Goal: Information Seeking & Learning: Learn about a topic

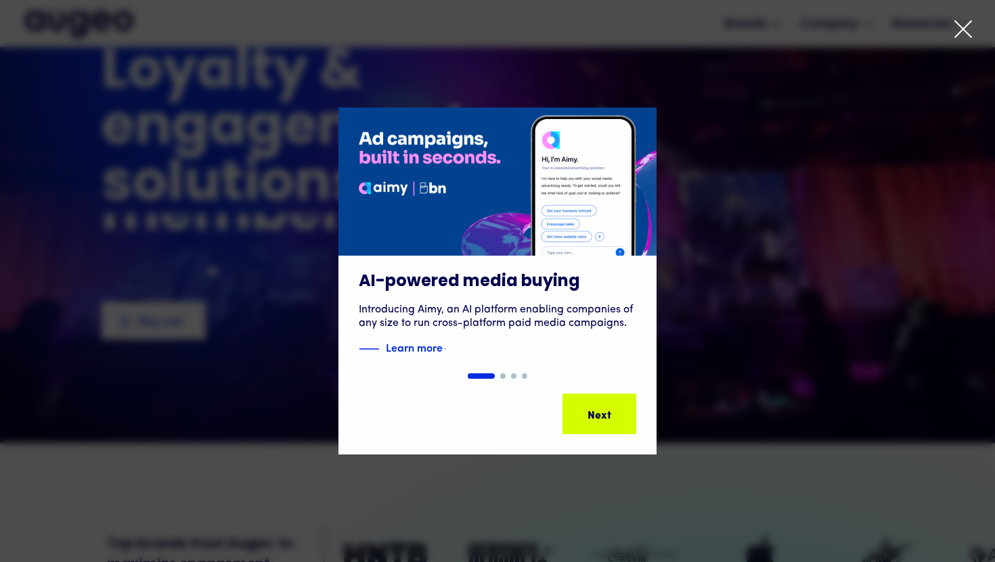
click at [957, 34] on icon at bounding box center [963, 29] width 20 height 20
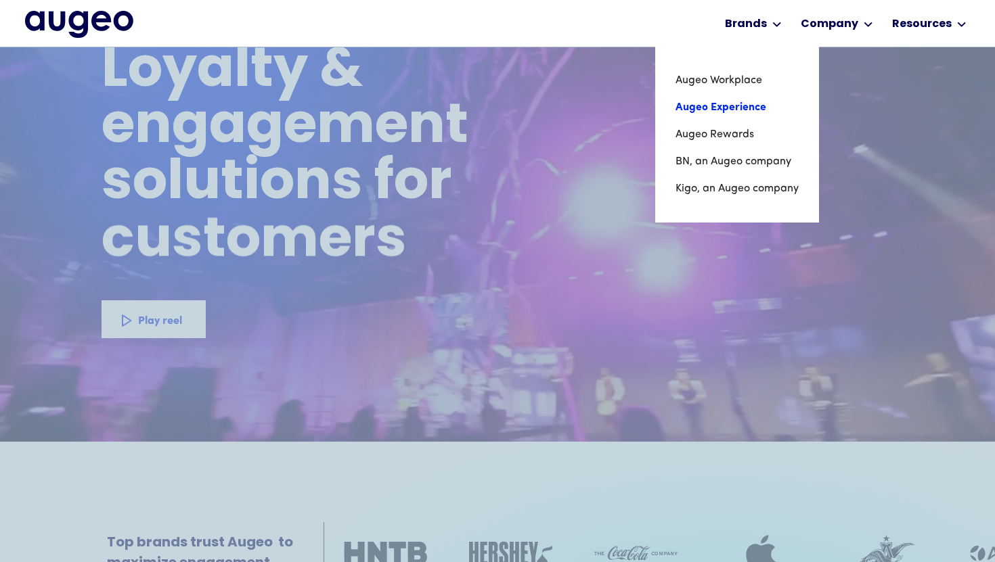
scroll to position [81, 0]
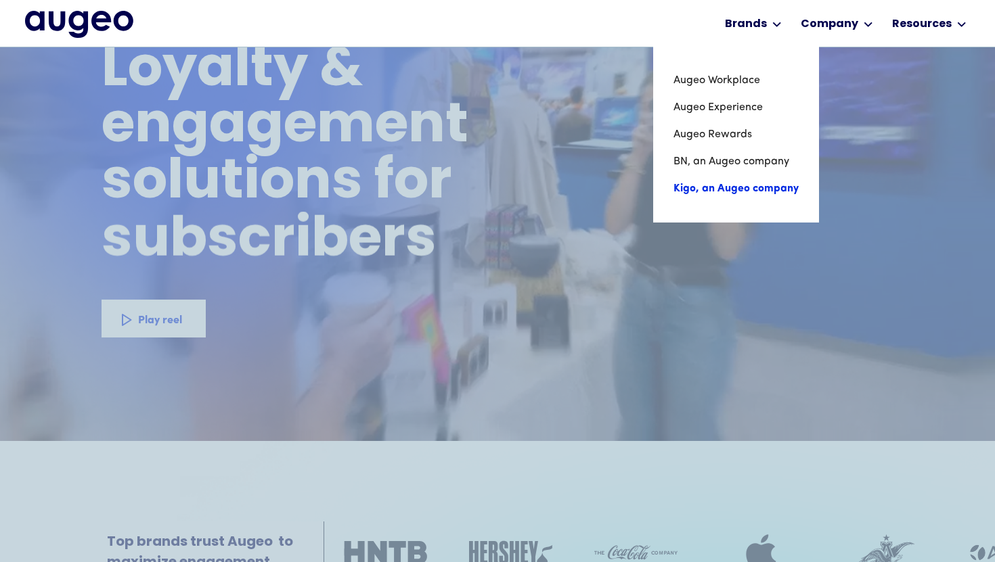
click at [725, 192] on link "Kigo, an Augeo company" at bounding box center [735, 188] width 125 height 27
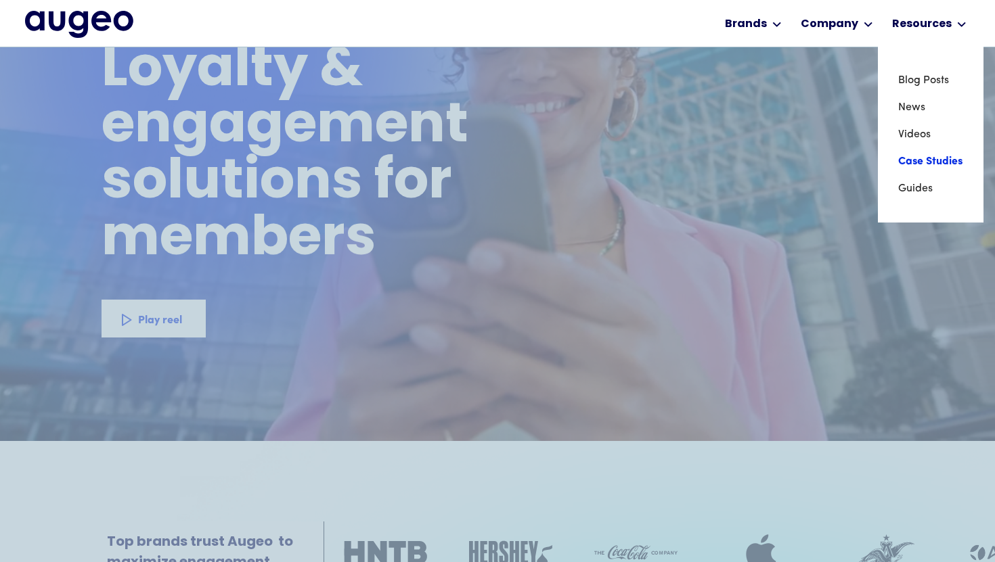
click at [918, 160] on link "Case Studies" at bounding box center [930, 161] width 65 height 27
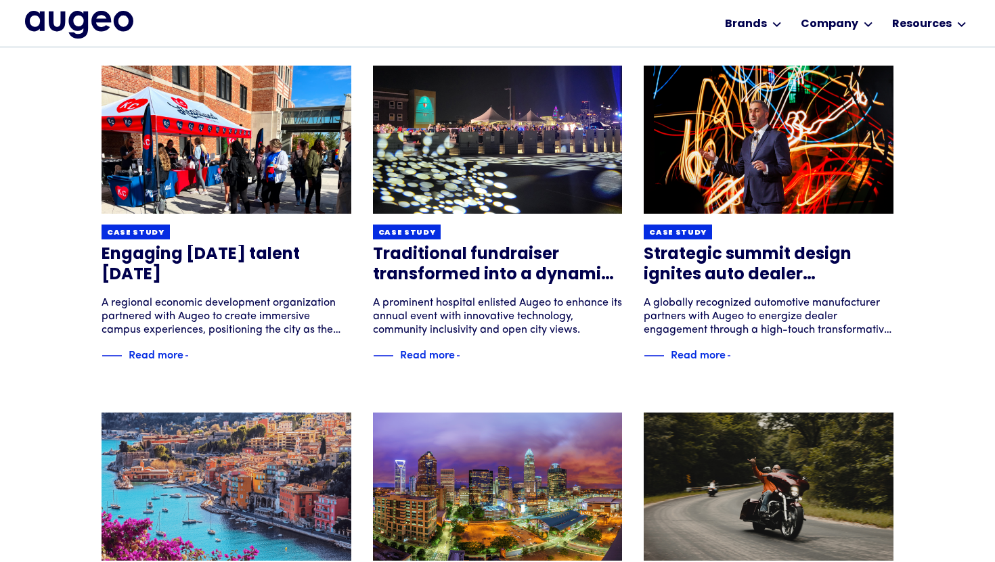
scroll to position [1623, 0]
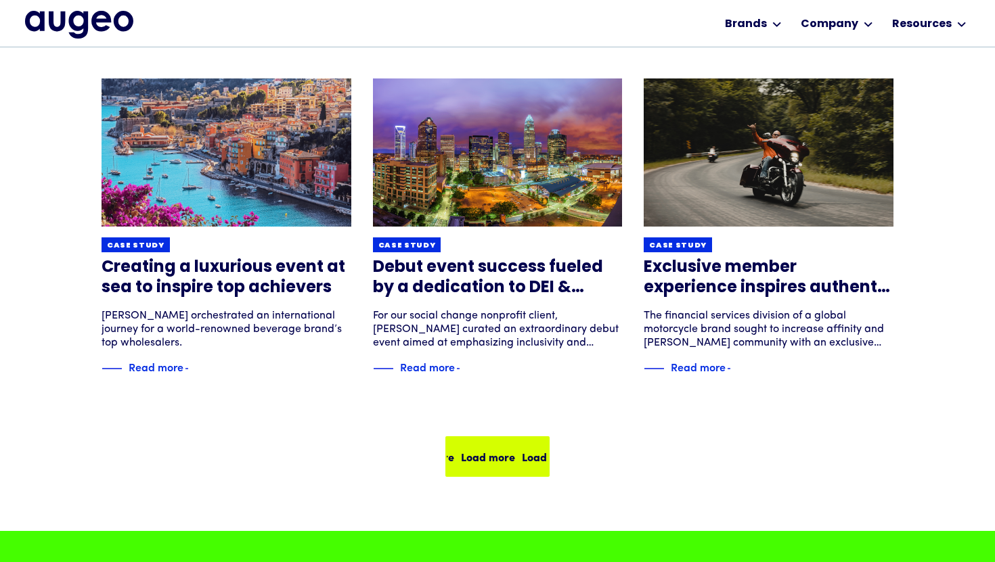
click at [522, 468] on div "Load more Load more Load more Load more" at bounding box center [498, 457] width 102 height 38
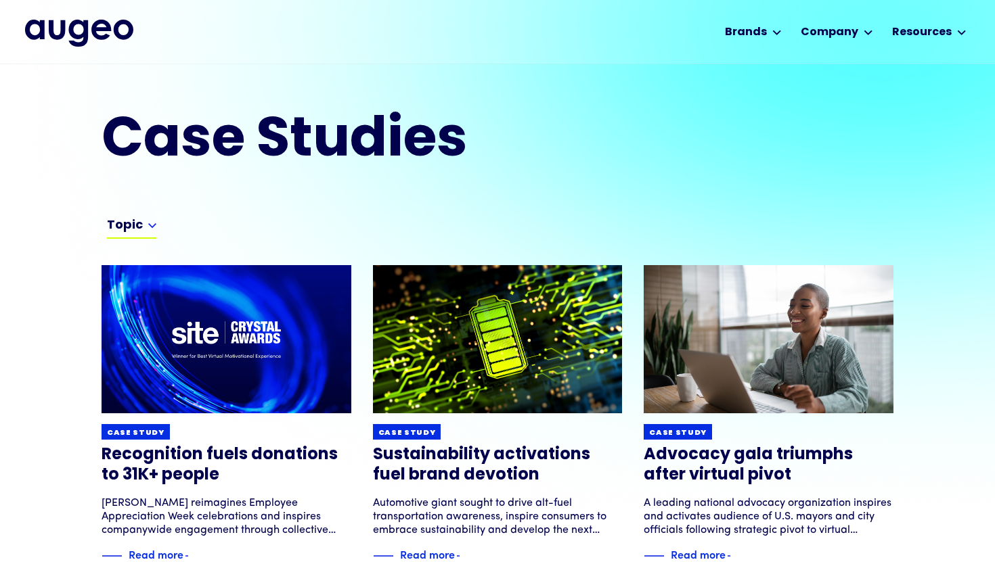
click at [139, 223] on div "Topic" at bounding box center [125, 226] width 36 height 16
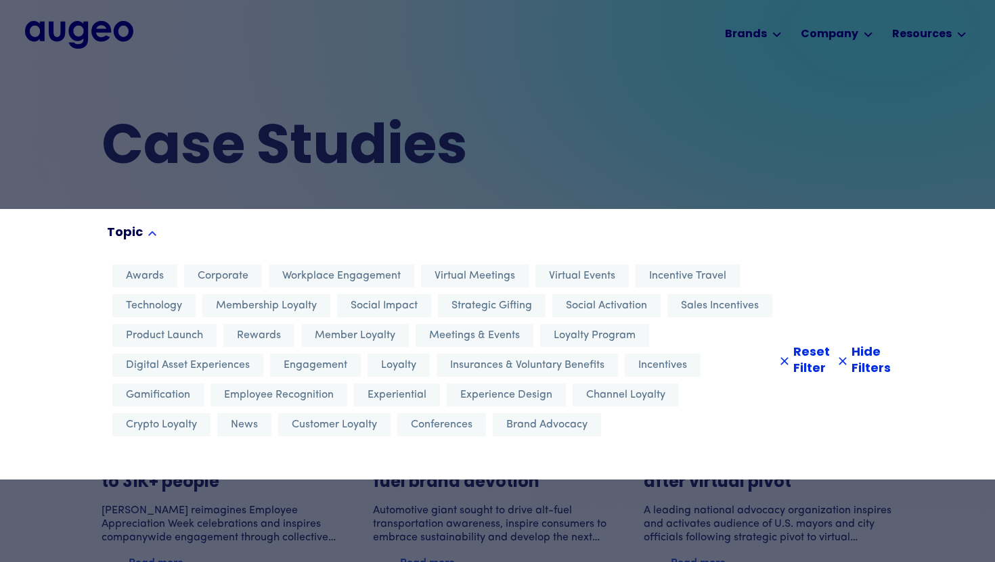
click at [30, 181] on div at bounding box center [497, 281] width 995 height 562
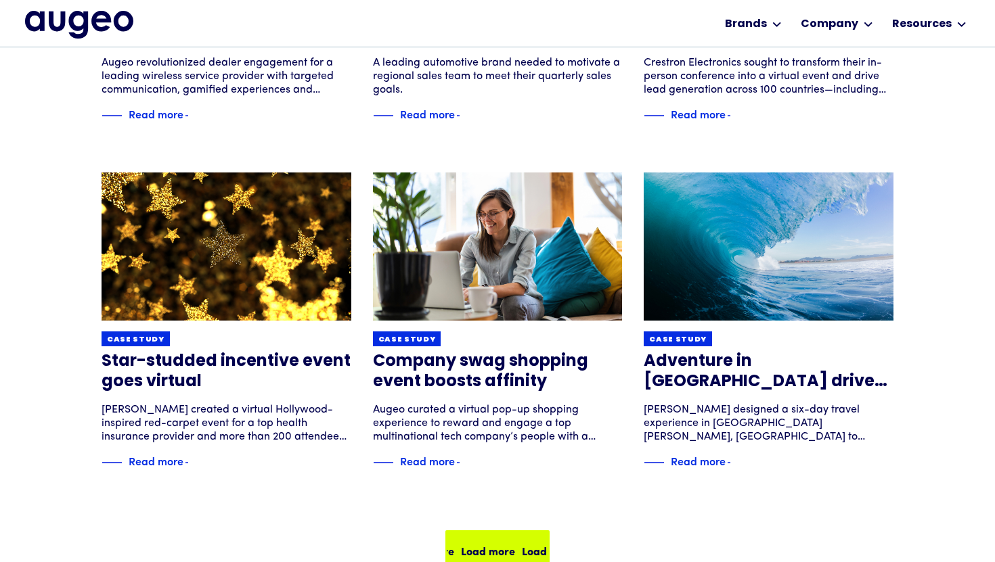
click at [477, 535] on div "Load more Load more Load more Load more" at bounding box center [498, 551] width 102 height 38
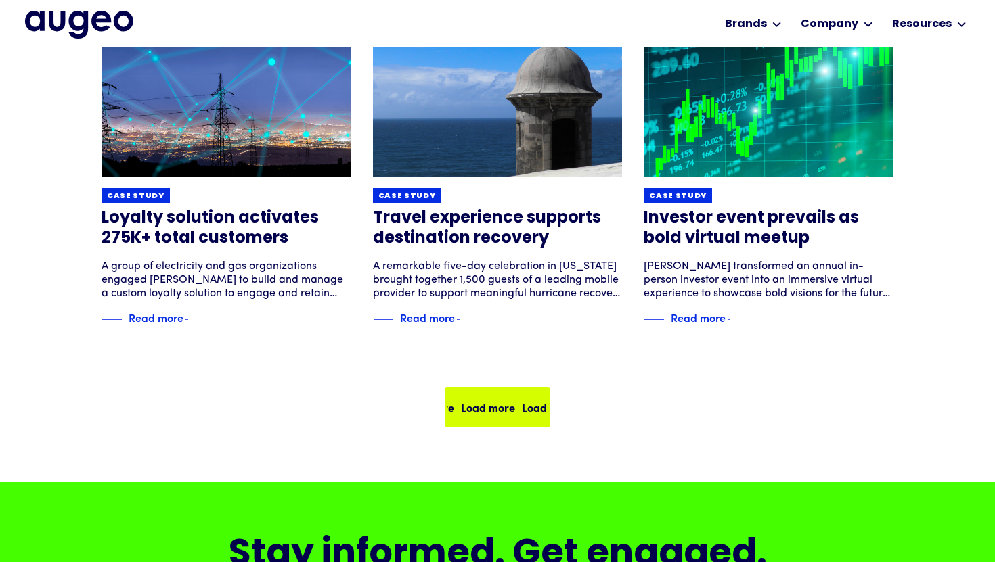
click at [466, 403] on div "Load more" at bounding box center [438, 407] width 54 height 16
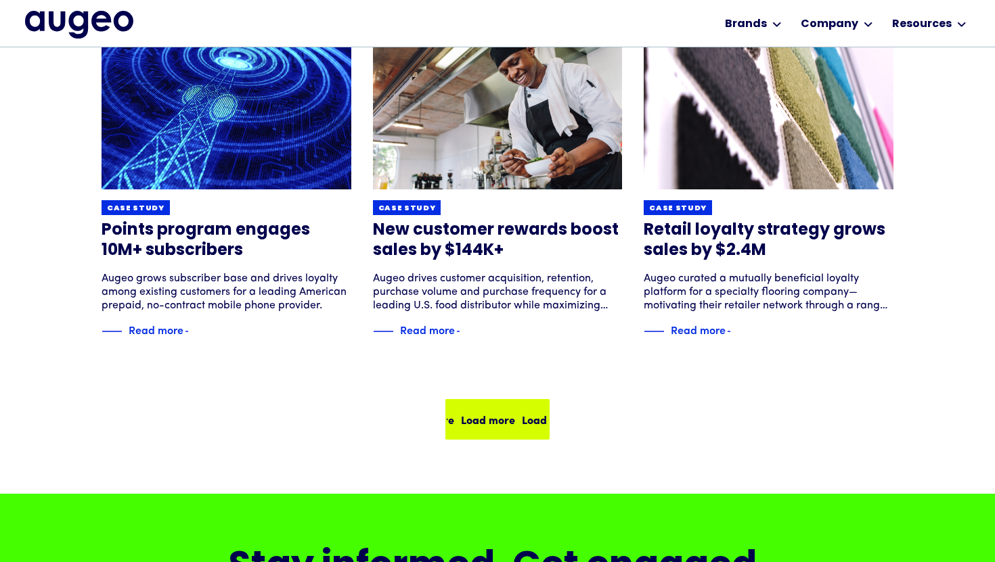
click at [494, 434] on div "Load more Load more Load more Load more" at bounding box center [498, 420] width 102 height 38
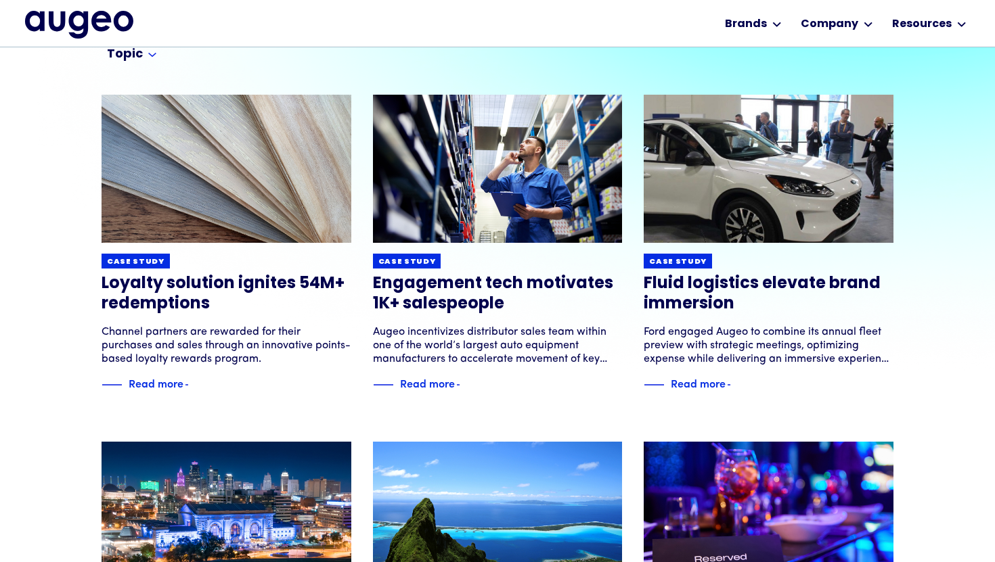
scroll to position [159, 0]
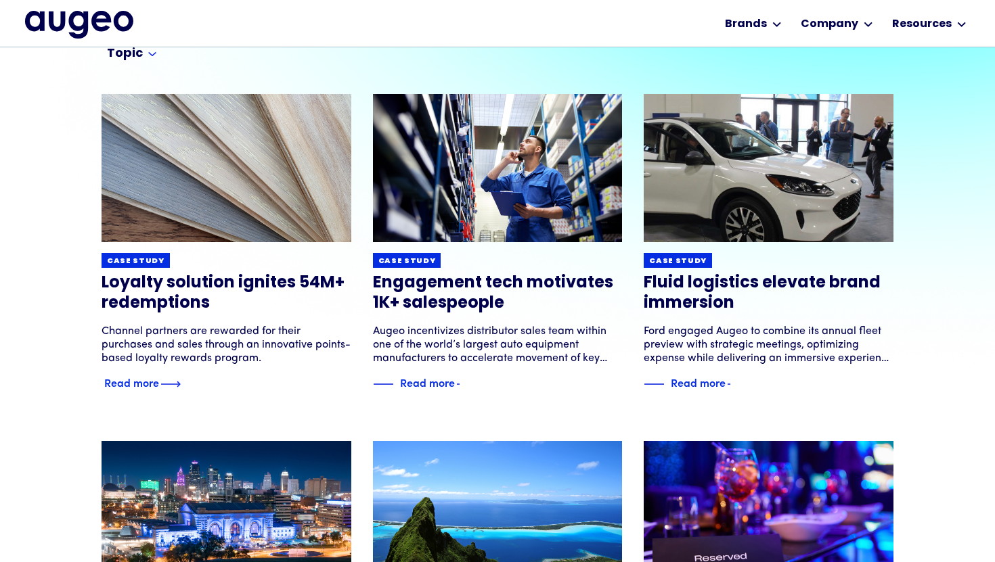
click at [226, 295] on h3 "Loyalty solution ignites 54M+ redemptions" at bounding box center [227, 293] width 250 height 41
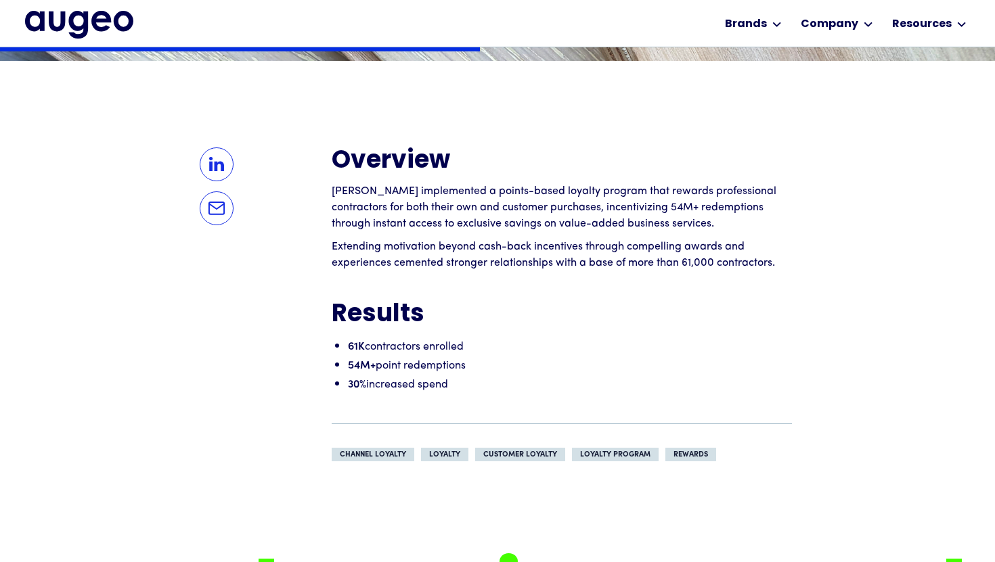
scroll to position [991, 0]
